Goal: Transaction & Acquisition: Purchase product/service

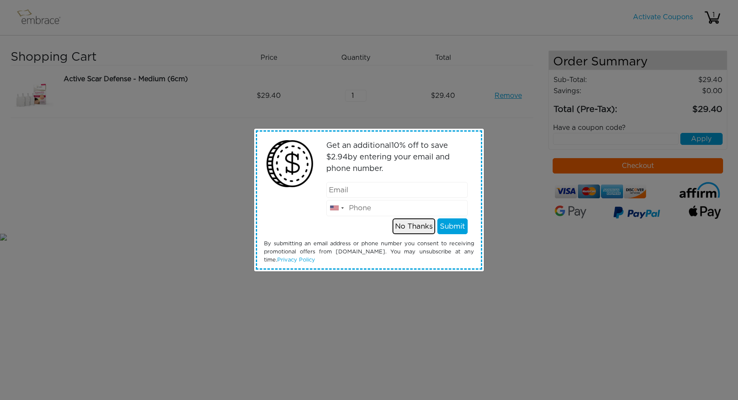
click at [413, 227] on button "No Thanks" at bounding box center [414, 226] width 43 height 16
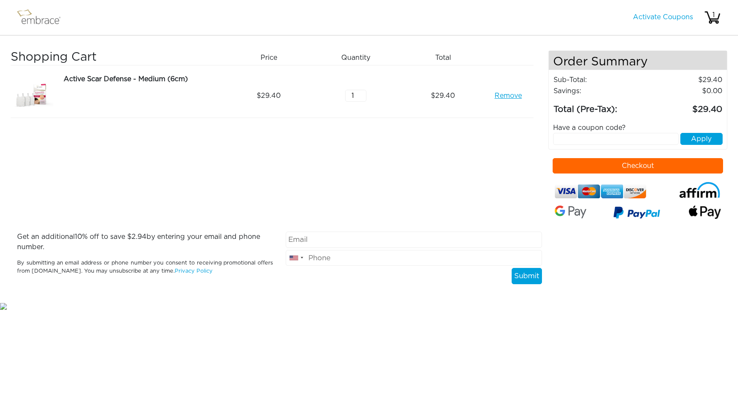
click at [621, 164] on button "Checkout" at bounding box center [638, 165] width 171 height 15
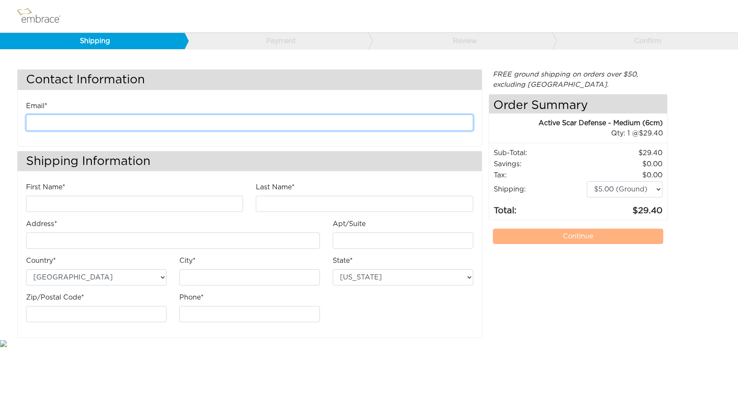
click at [264, 121] on input "email" at bounding box center [249, 122] width 447 height 16
type input "[EMAIL_ADDRESS][DOMAIN_NAME]"
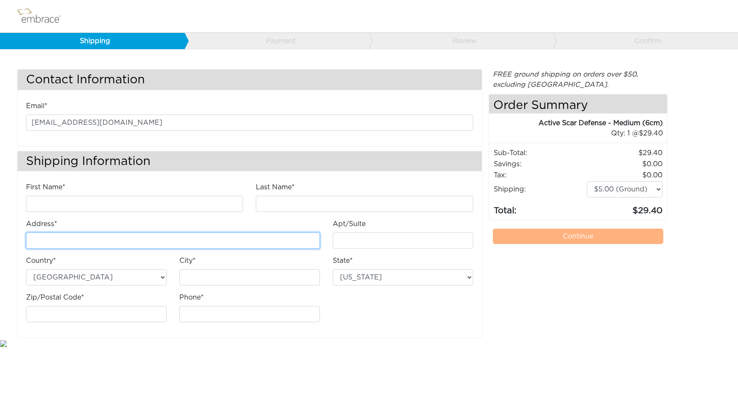
type input "4 Royal Drive"
type input "Unit 111"
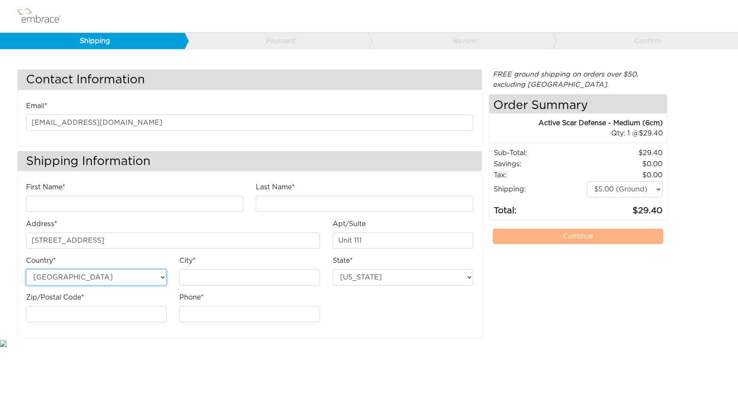
type input "Somersworth"
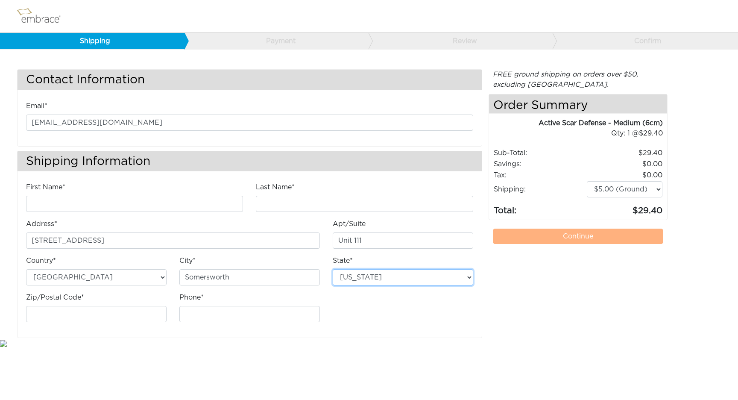
select select "NH"
type input "03878"
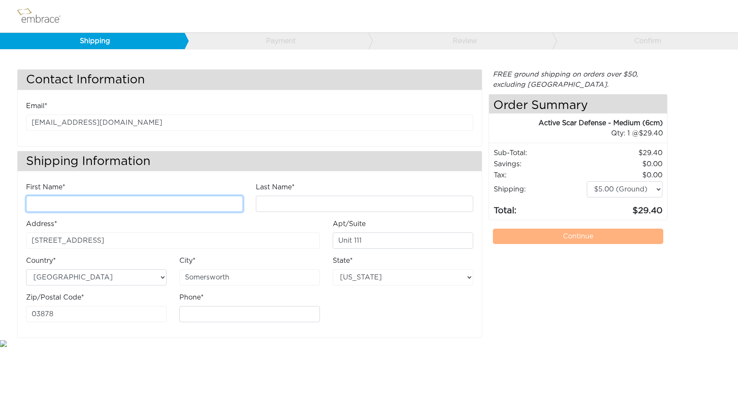
click at [136, 205] on input "First Name*" at bounding box center [134, 204] width 217 height 16
type input "Zanna"
type input "Prentiss"
type input "6035831589"
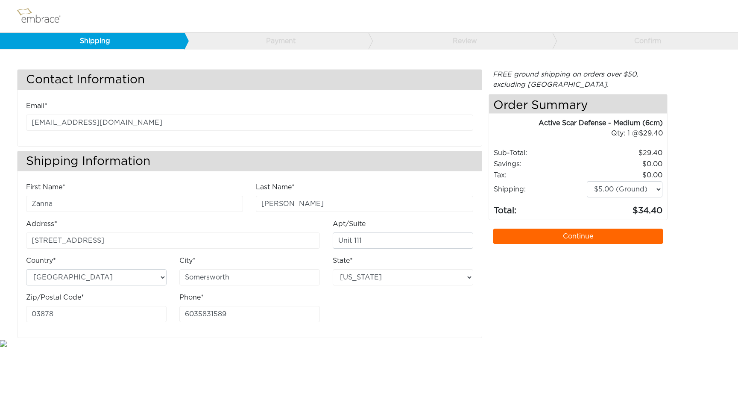
click at [621, 181] on td "$5.00 (Ground) $15.00 (Express Saver) $20.00 (Two Day) $30.00 (Overnight) $40.0…" at bounding box center [624, 189] width 76 height 17
click at [621, 188] on select "$5.00 (Ground) $15.00 (Express Saver) $20.00 (Two Day) $30.00 (Overnight)" at bounding box center [625, 189] width 76 height 16
select select "4"
click at [526, 237] on link "Continue" at bounding box center [578, 236] width 171 height 15
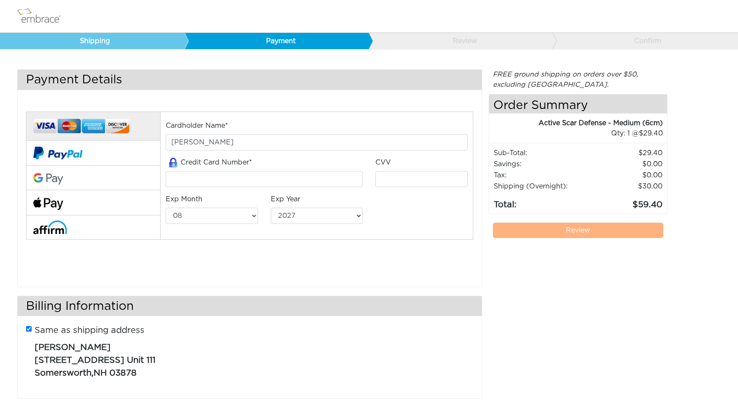
select select "8"
select select "2027"
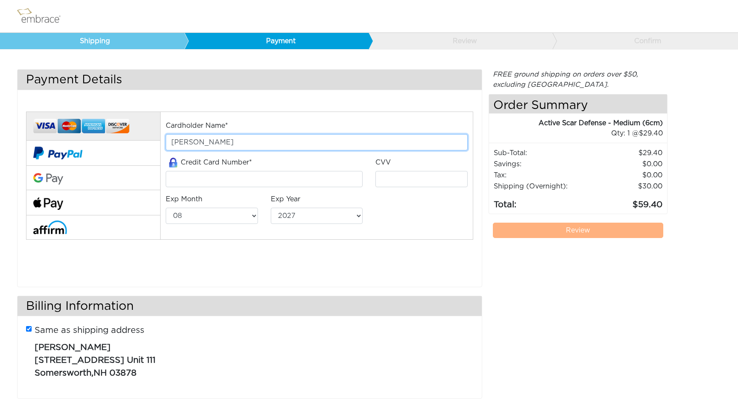
click at [245, 140] on input "[PERSON_NAME]" at bounding box center [317, 142] width 302 height 16
type input "4147202565434550"
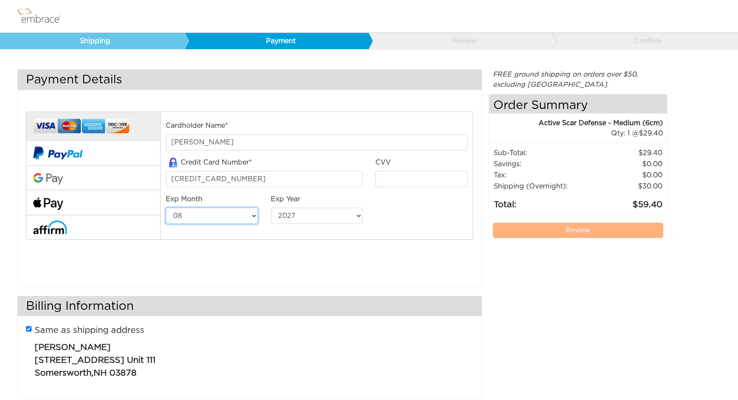
select select "9"
click at [380, 182] on input "tel" at bounding box center [421, 179] width 92 height 16
click at [324, 179] on input "4147202565434550" at bounding box center [264, 179] width 197 height 16
click at [420, 177] on input "tel" at bounding box center [421, 179] width 92 height 16
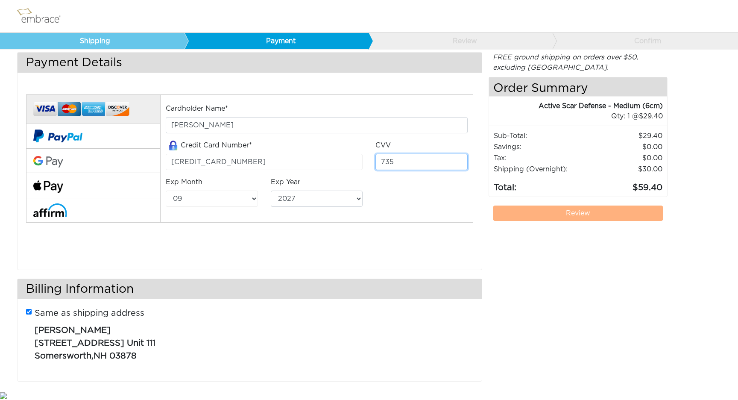
scroll to position [18, 0]
type input "735"
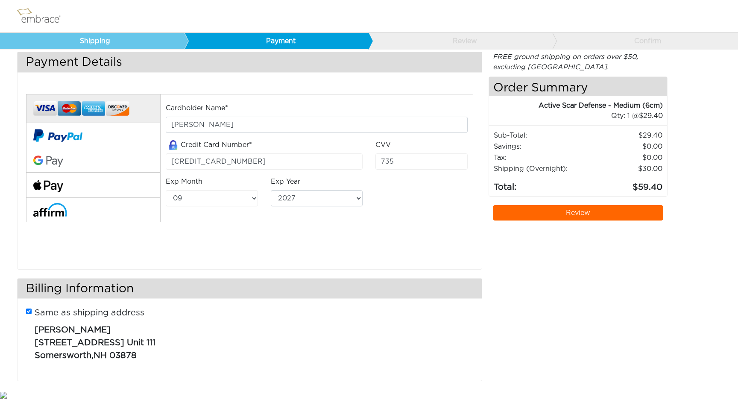
click at [430, 228] on div "Cardholder Name* Zanna Prentiss Credit Card Number* 4147202565434550 CVV 735 Ex…" at bounding box center [250, 169] width 460 height 173
click at [504, 213] on link "Review" at bounding box center [578, 212] width 171 height 15
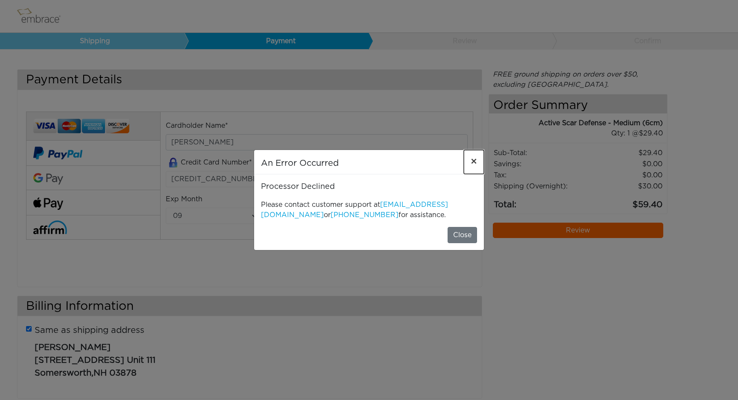
click at [475, 159] on span "×" at bounding box center [474, 162] width 6 height 10
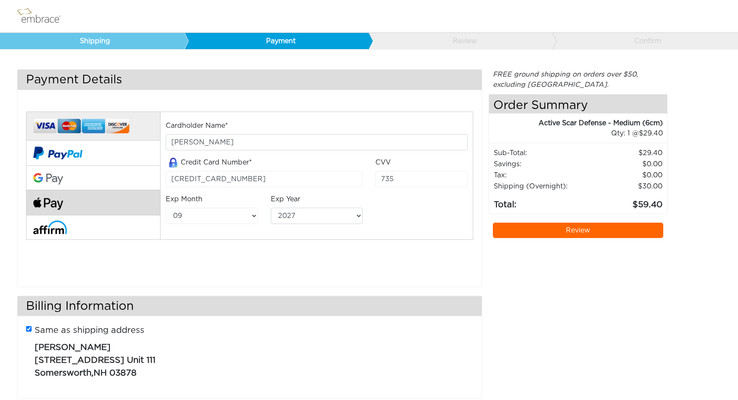
click at [70, 206] on button at bounding box center [93, 202] width 134 height 25
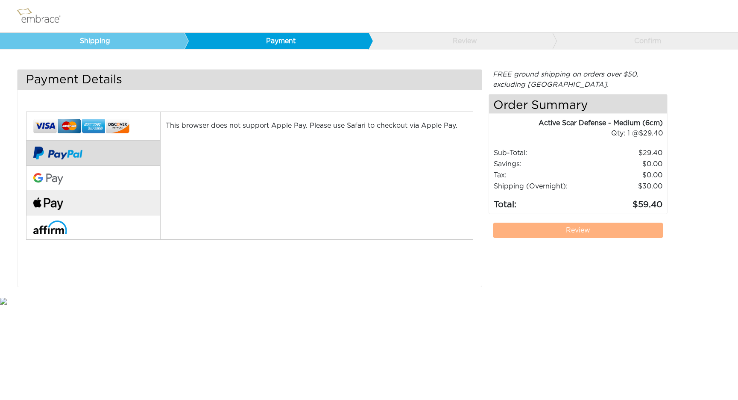
click at [106, 157] on button at bounding box center [93, 153] width 134 height 25
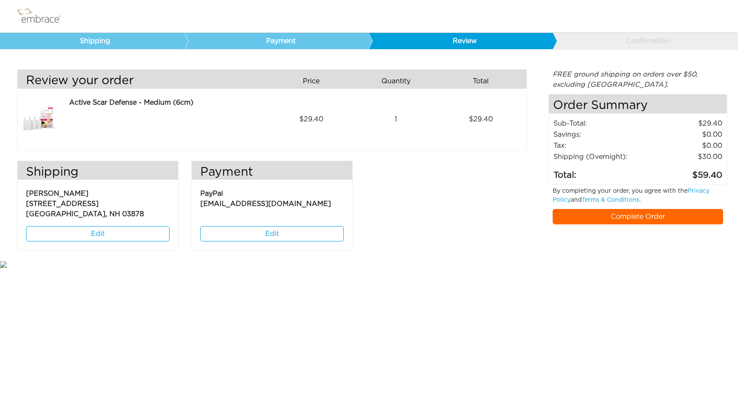
click at [572, 216] on link "Complete Order" at bounding box center [638, 216] width 171 height 15
